Goal: Transaction & Acquisition: Book appointment/travel/reservation

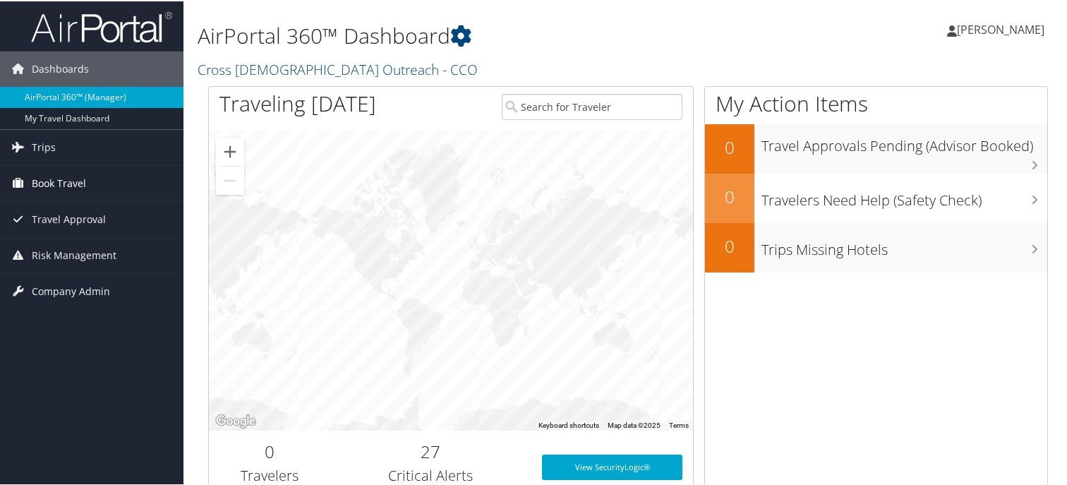
click at [33, 179] on span "Book Travel" at bounding box center [59, 181] width 54 height 35
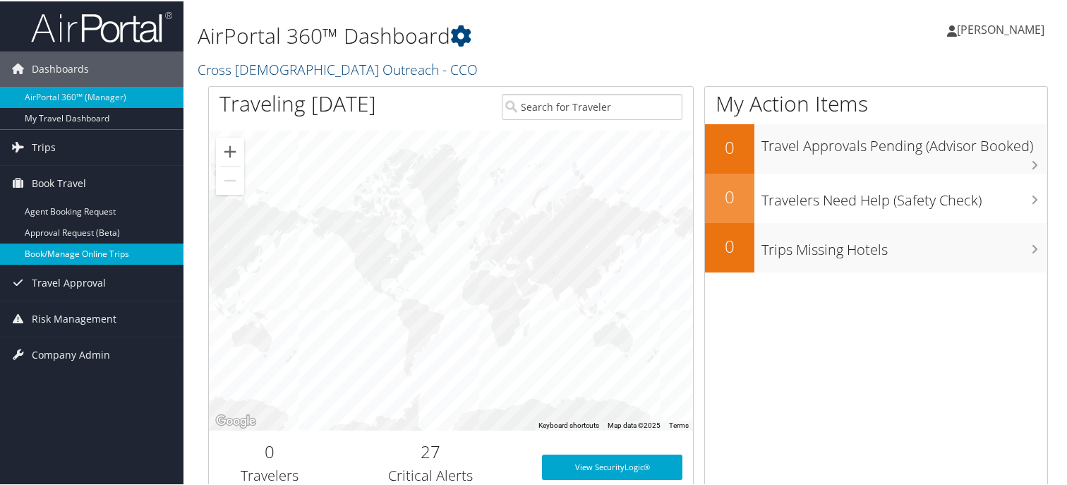
click at [80, 253] on link "Book/Manage Online Trips" at bounding box center [91, 252] width 183 height 21
